Goal: Use online tool/utility: Use online tool/utility

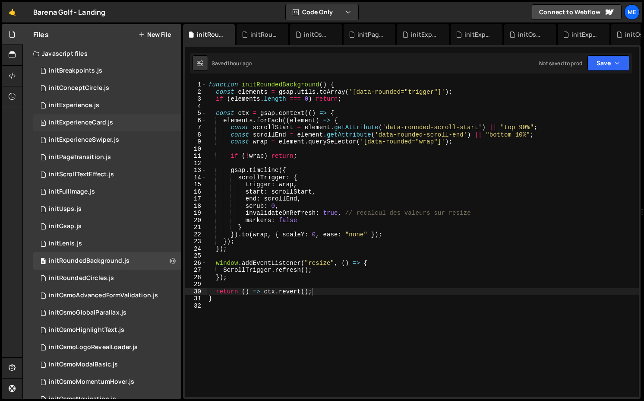
click at [89, 124] on div "initExperienceCard.js" at bounding box center [81, 123] width 64 height 8
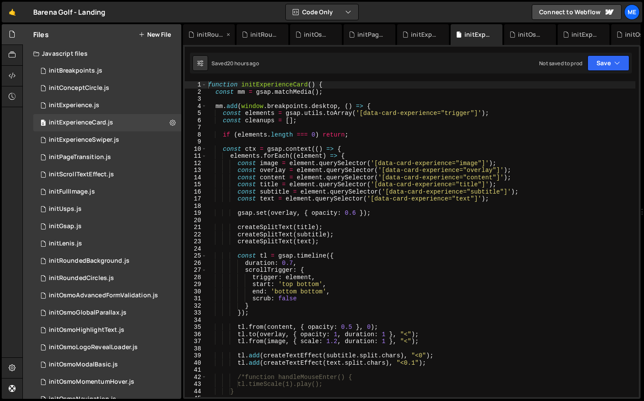
click at [228, 35] on icon at bounding box center [228, 34] width 6 height 9
click at [0, 0] on icon at bounding box center [0, 0] width 0 height 0
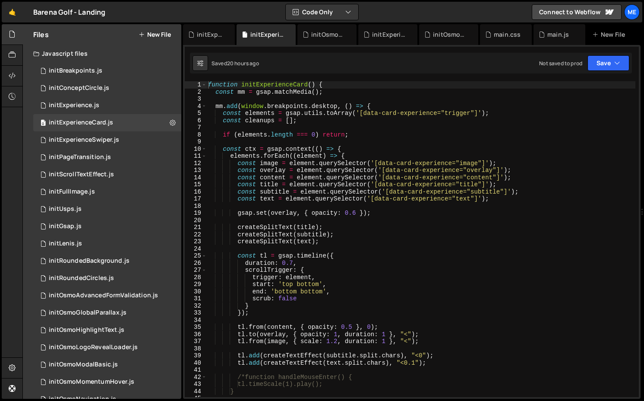
click at [0, 0] on icon at bounding box center [0, 0] width 0 height 0
click at [250, 35] on icon at bounding box center [249, 34] width 6 height 9
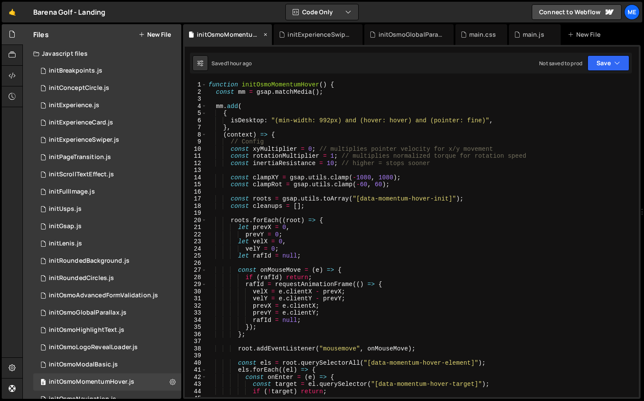
click at [267, 34] on icon at bounding box center [266, 34] width 6 height 9
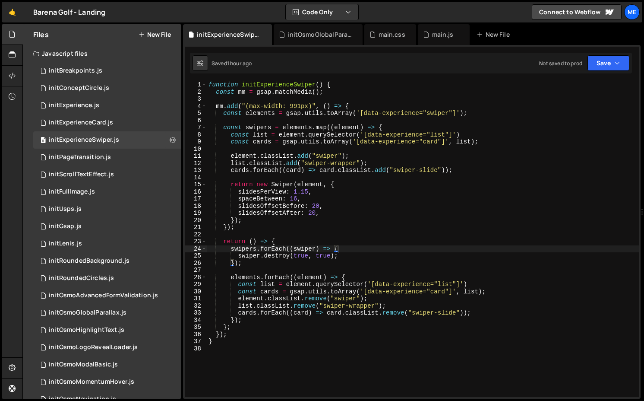
click at [0, 0] on icon at bounding box center [0, 0] width 0 height 0
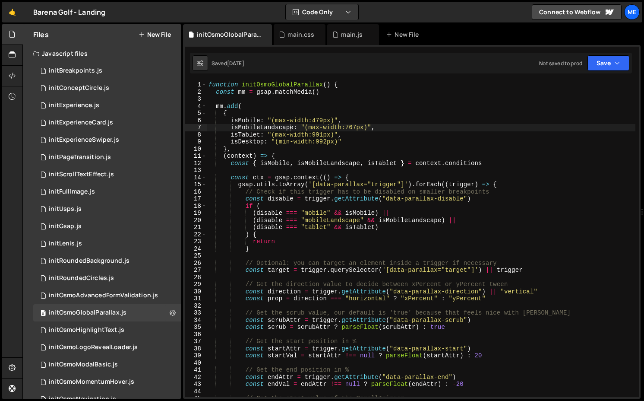
click at [0, 0] on icon at bounding box center [0, 0] width 0 height 0
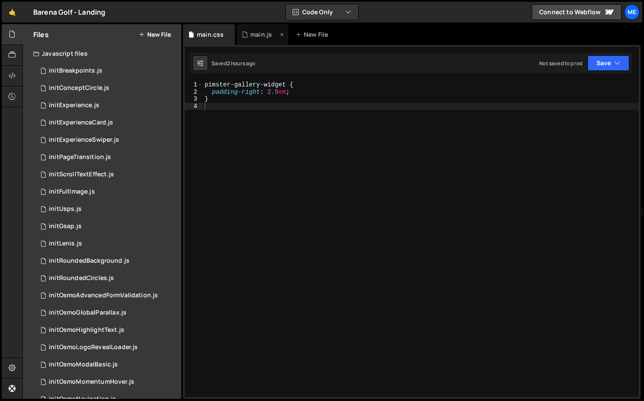
click at [257, 31] on div "main.js" at bounding box center [262, 34] width 22 height 9
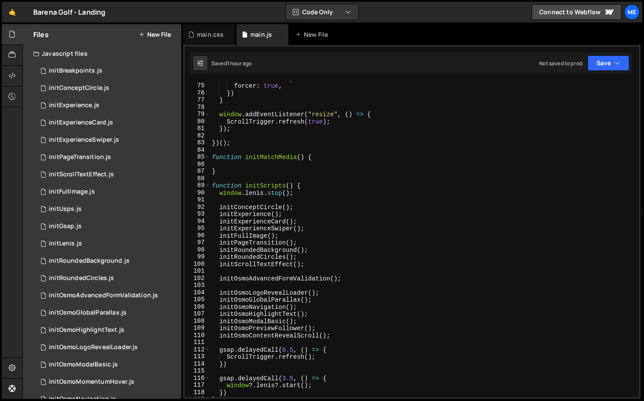
scroll to position [618, 0]
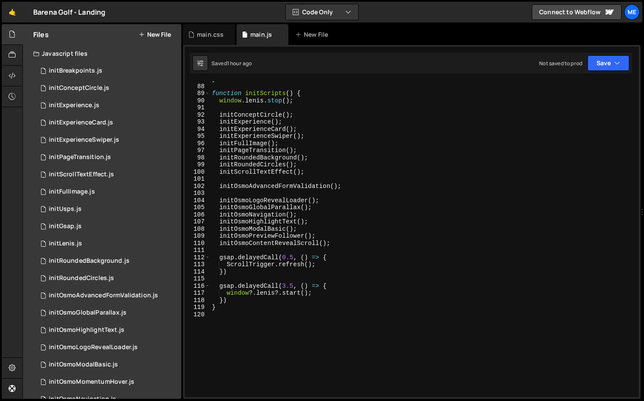
type textarea "initExperienceCard();"
click at [319, 128] on div "} function initScripts ( ) { window . [PERSON_NAME] . stop ( ) ; initConceptCir…" at bounding box center [422, 241] width 425 height 330
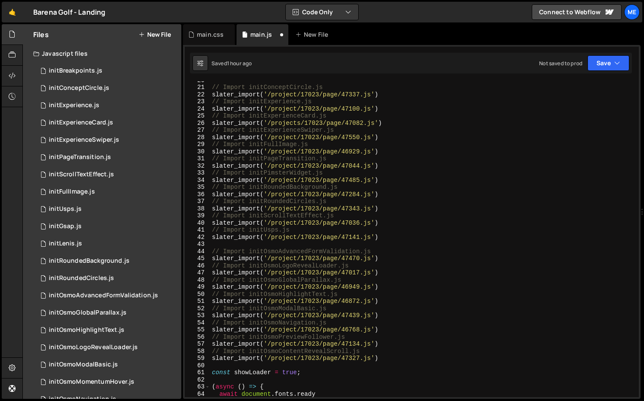
scroll to position [0, 0]
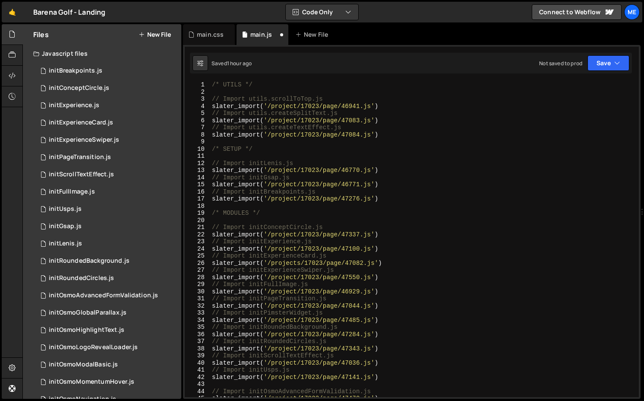
click at [398, 276] on div "/* UTILS */ // Import utils.scrollToTop.js slater_import ( '/project/17023/page…" at bounding box center [422, 246] width 425 height 330
click at [398, 260] on div "/* UTILS */ // Import utils.scrollToTop.js slater_import ( '/project/17023/page…" at bounding box center [422, 246] width 425 height 330
type textarea "// Import initExperienceCard.js slater_import('/projects/17023/page/47082.js')"
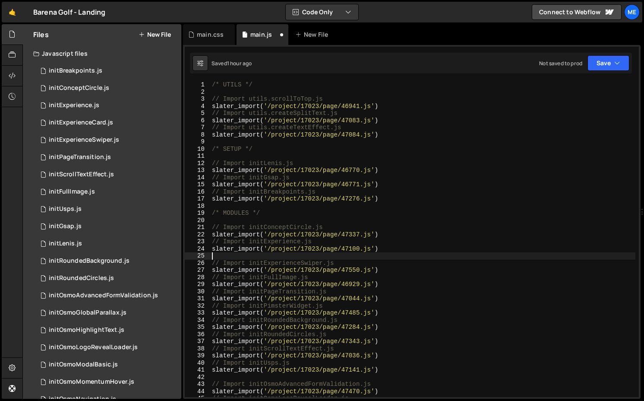
type textarea "slater_import('/project/17023/page/47100.js')"
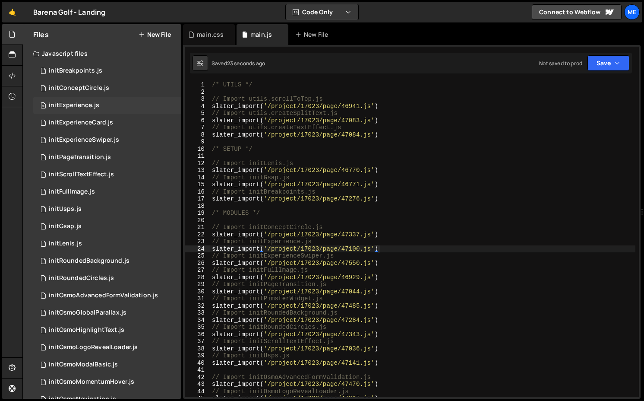
click at [89, 102] on div "initExperience.js" at bounding box center [74, 105] width 51 height 8
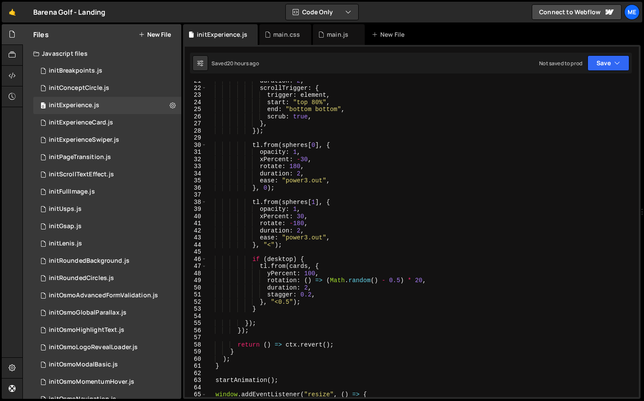
scroll to position [146, 0]
click at [320, 300] on div "duration : 2 , scrollTrigger : { trigger : element , start : "top 80%" , end : …" at bounding box center [420, 242] width 429 height 330
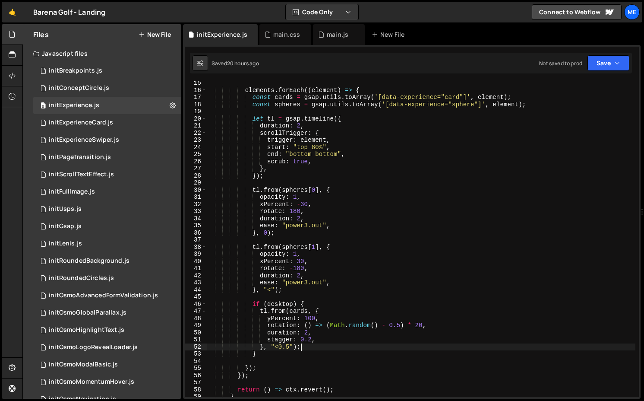
scroll to position [102, 0]
click at [289, 347] on div "elements . forEach (( element ) => { const cards = gsap . utils . toArray ( '[d…" at bounding box center [420, 243] width 429 height 330
type textarea "}, "<0.9");"
